Goal: Task Accomplishment & Management: Use online tool/utility

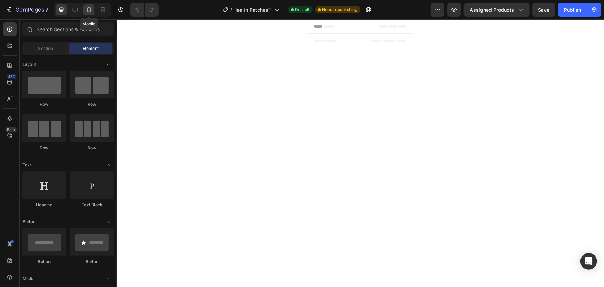
click at [92, 8] on icon at bounding box center [89, 9] width 7 height 7
click at [62, 11] on icon at bounding box center [61, 9] width 7 height 7
click at [498, 10] on span "Assigned Products" at bounding box center [492, 9] width 44 height 7
click at [445, 8] on button "button" at bounding box center [438, 10] width 14 height 14
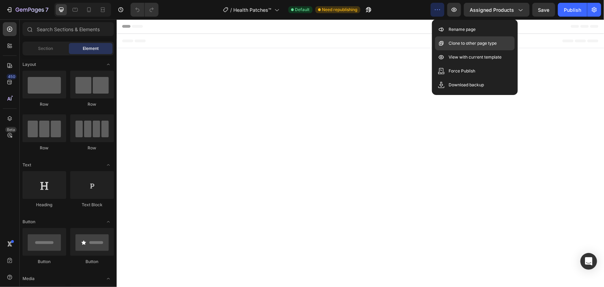
click at [468, 41] on p "Clone to other page type" at bounding box center [473, 43] width 48 height 7
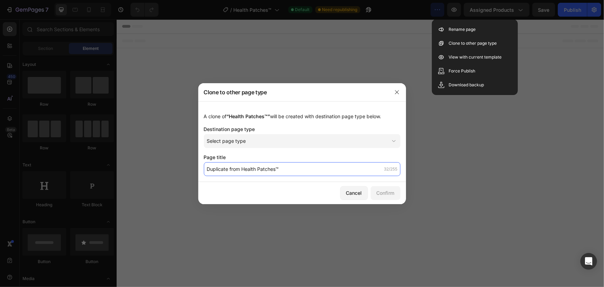
click at [370, 164] on input "Duplicate from Health Patches™" at bounding box center [302, 169] width 197 height 14
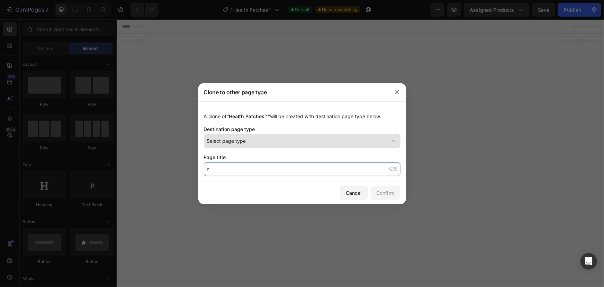
type input "n"
click at [262, 141] on div "Select page type" at bounding box center [298, 140] width 182 height 7
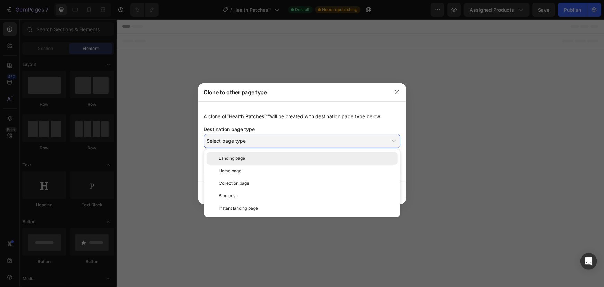
click at [261, 162] on div "Landing page" at bounding box center [302, 158] width 191 height 12
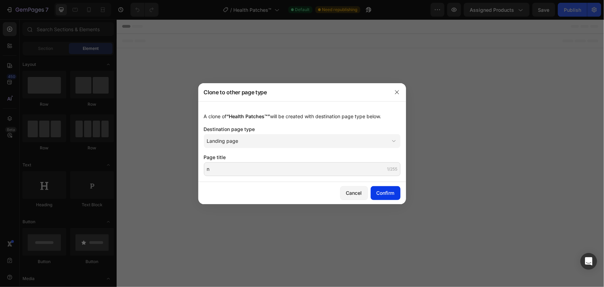
click at [379, 192] on div "Confirm" at bounding box center [386, 192] width 18 height 7
